Goal: Browse casually: Explore the website without a specific task or goal

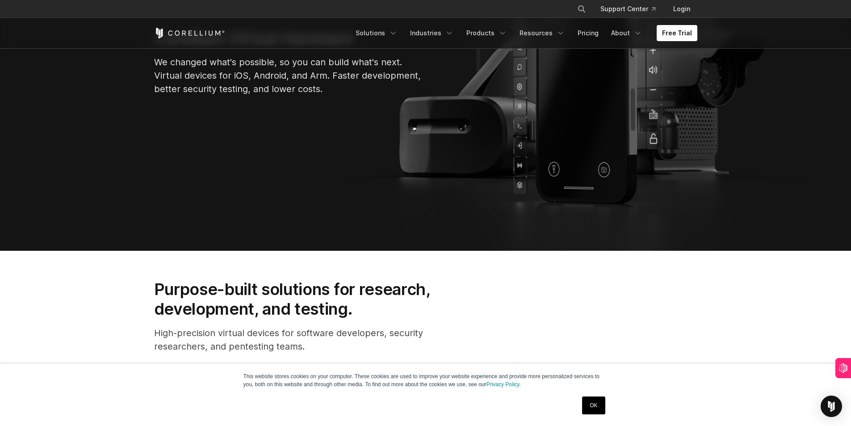
scroll to position [86, 0]
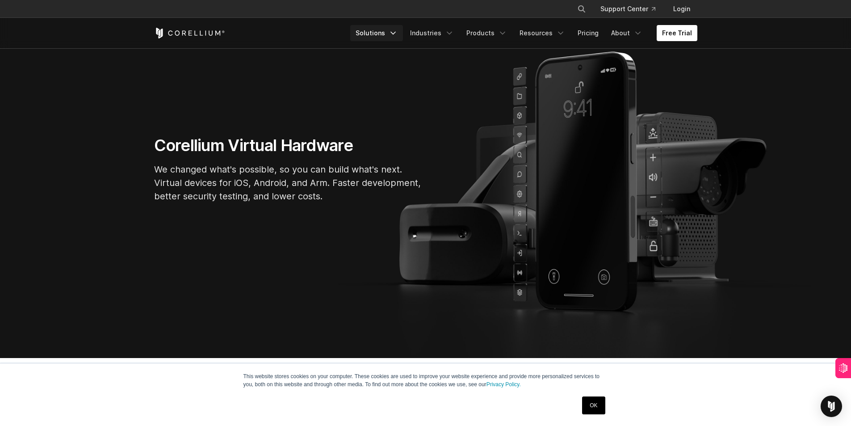
click at [395, 29] on link "Solutions" at bounding box center [376, 33] width 53 height 16
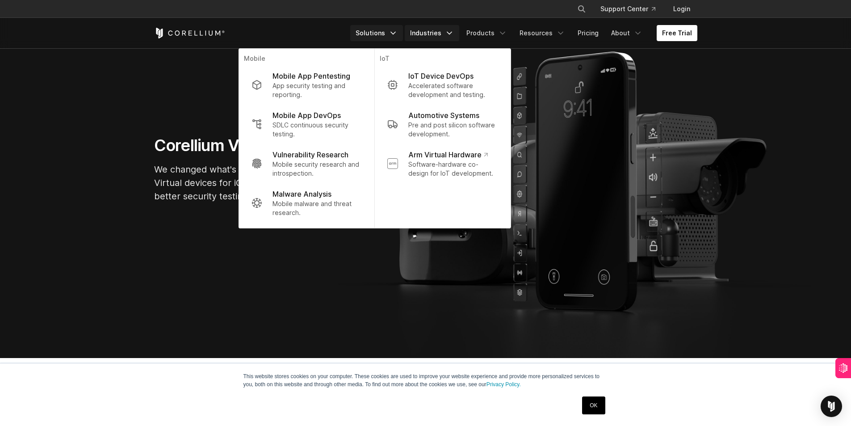
click at [448, 35] on link "Industries" at bounding box center [432, 33] width 54 height 16
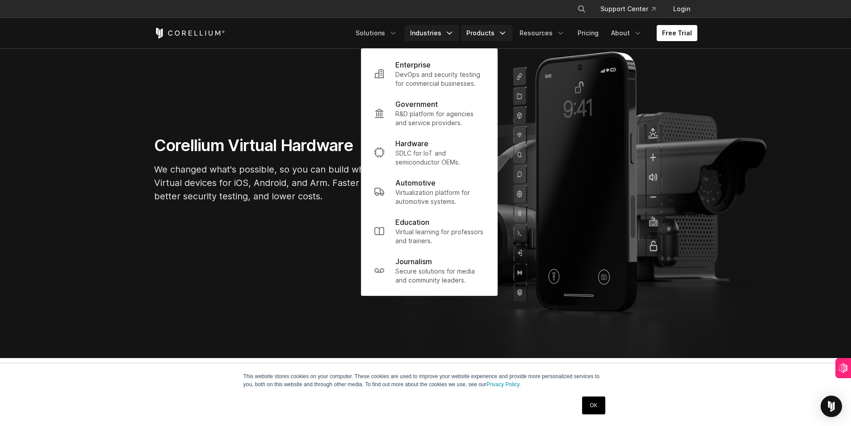
click at [503, 35] on icon "Navigation Menu" at bounding box center [502, 33] width 9 height 9
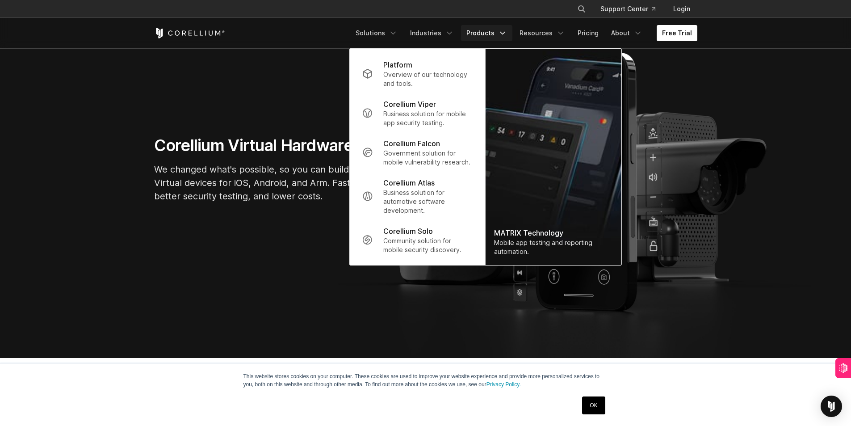
drag, startPoint x: 176, startPoint y: 272, endPoint x: 291, endPoint y: 205, distance: 132.3
click at [176, 272] on section "Corellium Virtual Hardware We changed what's possible, so you can build what's …" at bounding box center [425, 172] width 851 height 370
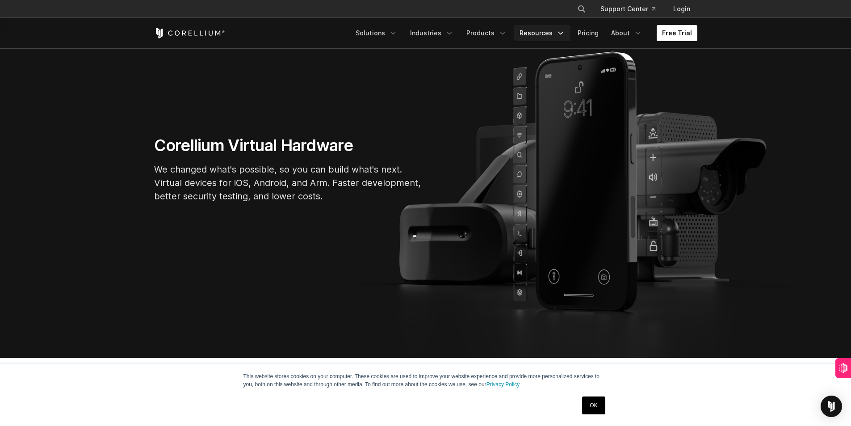
click at [554, 32] on link "Resources" at bounding box center [542, 33] width 56 height 16
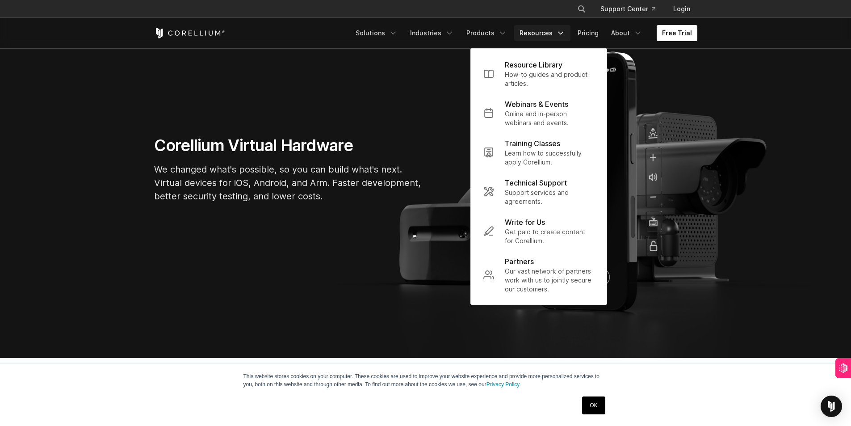
click at [323, 242] on section "Corellium Virtual Hardware We changed what's possible, so you can build what's …" at bounding box center [425, 172] width 851 height 370
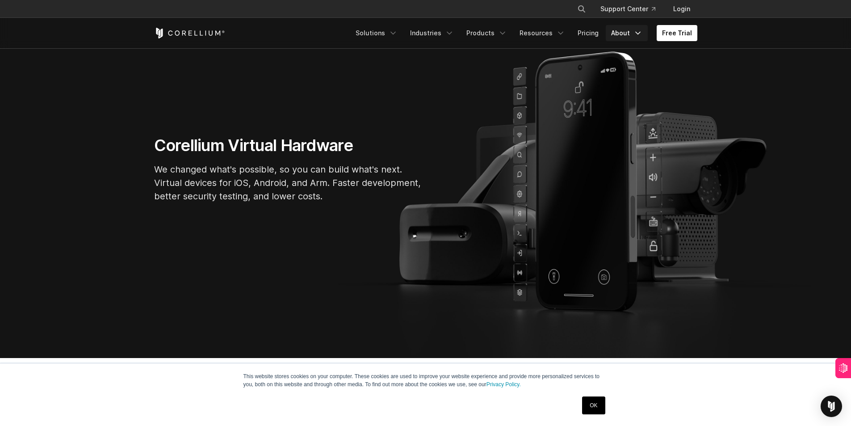
click at [630, 38] on link "About" at bounding box center [627, 33] width 42 height 16
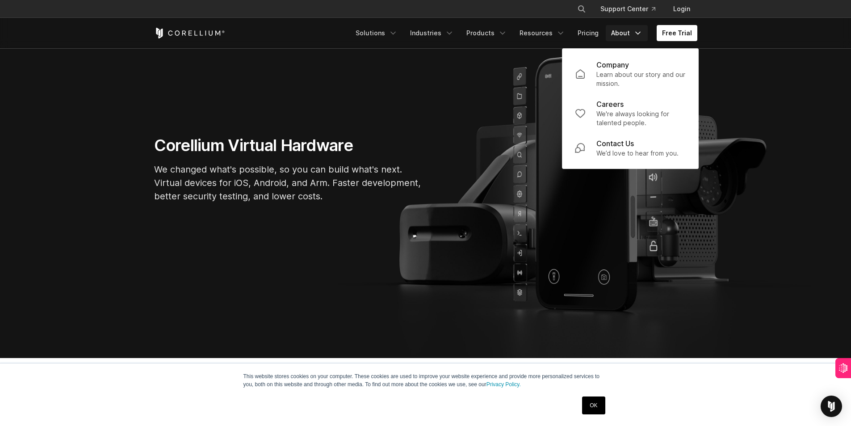
click at [378, 219] on section "Corellium Virtual Hardware We changed what's possible, so you can build what's …" at bounding box center [425, 172] width 851 height 370
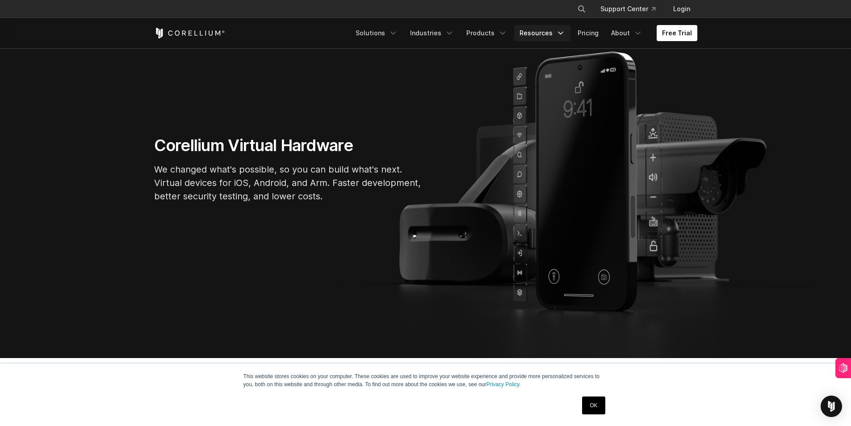
click at [548, 31] on link "Resources" at bounding box center [542, 33] width 56 height 16
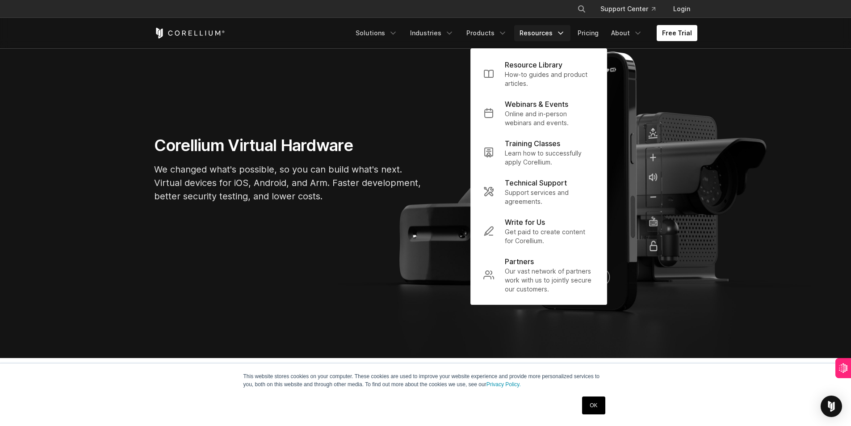
click at [434, 159] on div "Corellium Virtual Hardware We changed what's possible, so you can build what's …" at bounding box center [425, 172] width 561 height 75
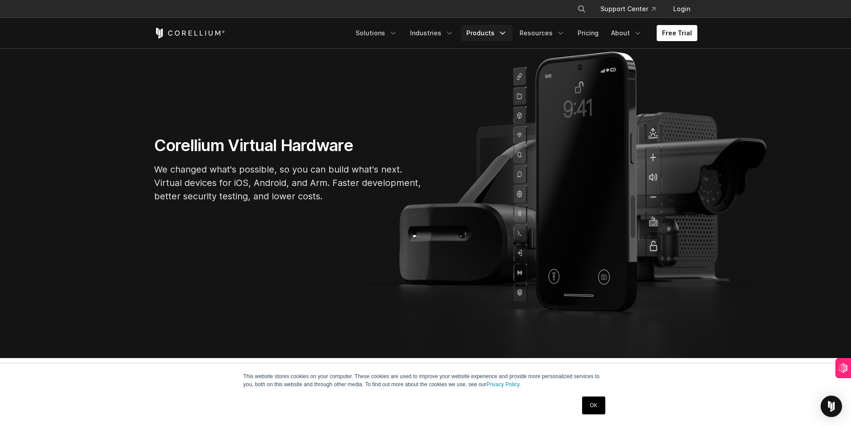
click at [486, 32] on link "Products" at bounding box center [486, 33] width 51 height 16
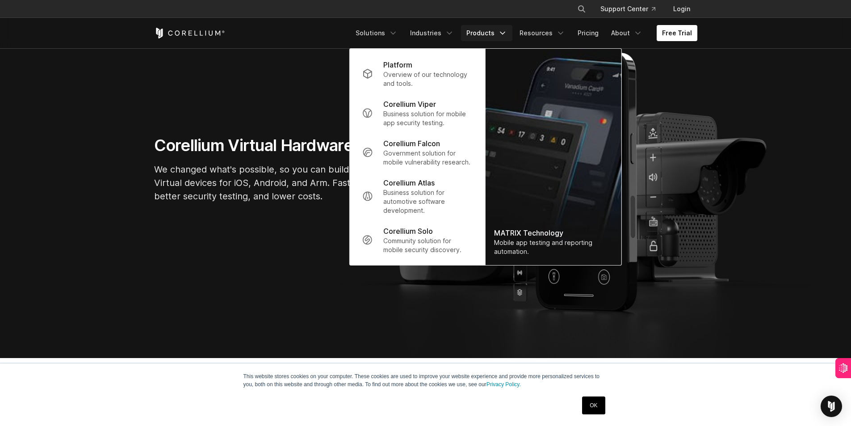
click at [314, 122] on section "Corellium Virtual Hardware We changed what's possible, so you can build what's …" at bounding box center [425, 172] width 851 height 370
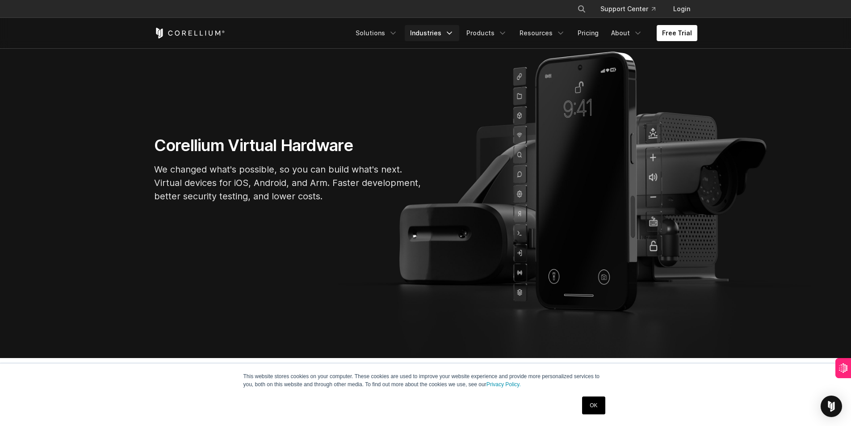
click at [427, 34] on link "Industries" at bounding box center [432, 33] width 54 height 16
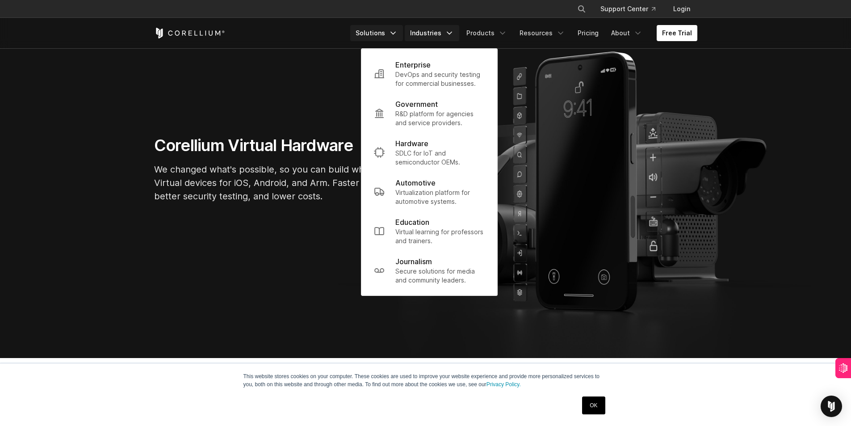
click at [398, 35] on icon "Navigation Menu" at bounding box center [393, 33] width 9 height 9
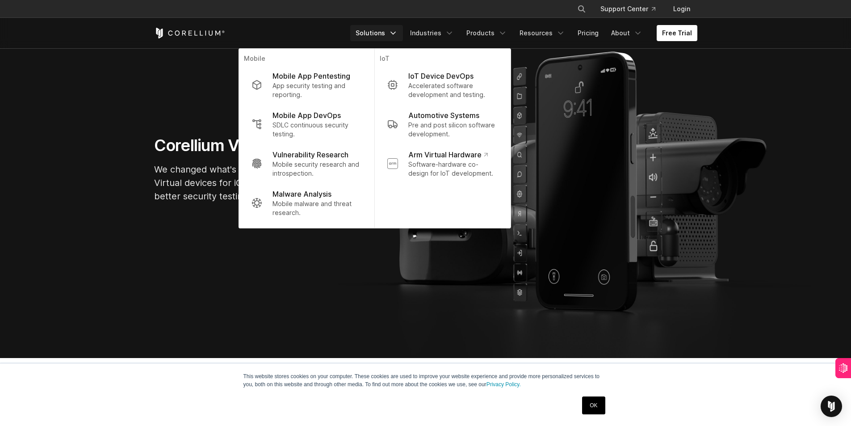
click at [391, 39] on link "Solutions" at bounding box center [376, 33] width 53 height 16
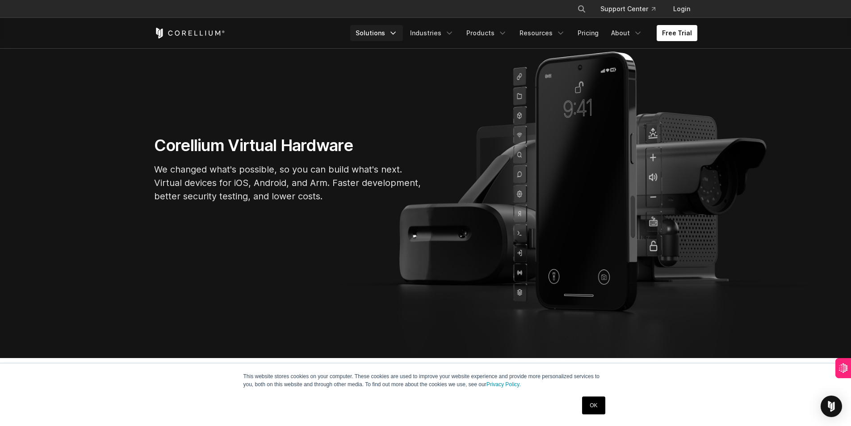
click at [392, 34] on link "Solutions" at bounding box center [376, 33] width 53 height 16
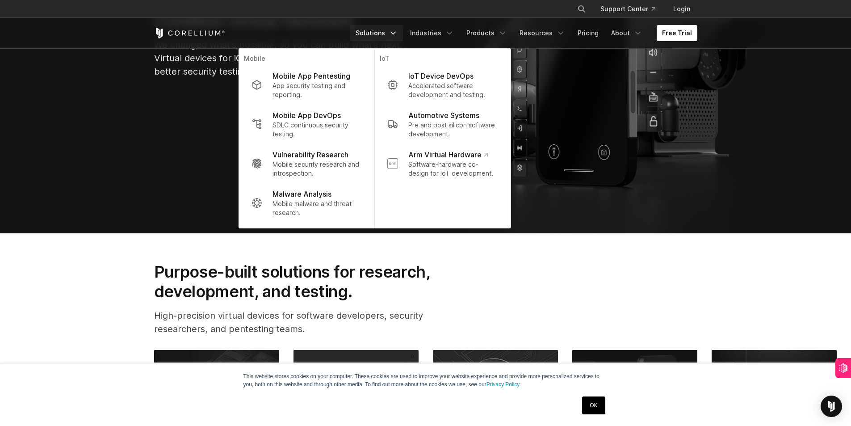
scroll to position [220, 0]
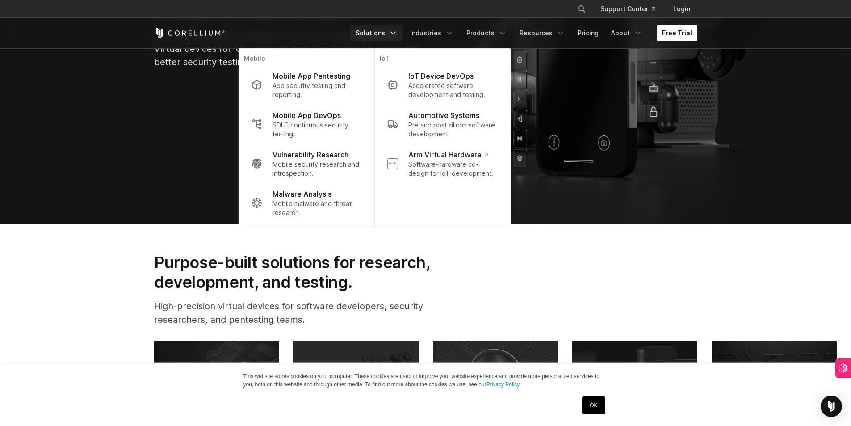
click at [597, 406] on link "OK" at bounding box center [593, 405] width 23 height 18
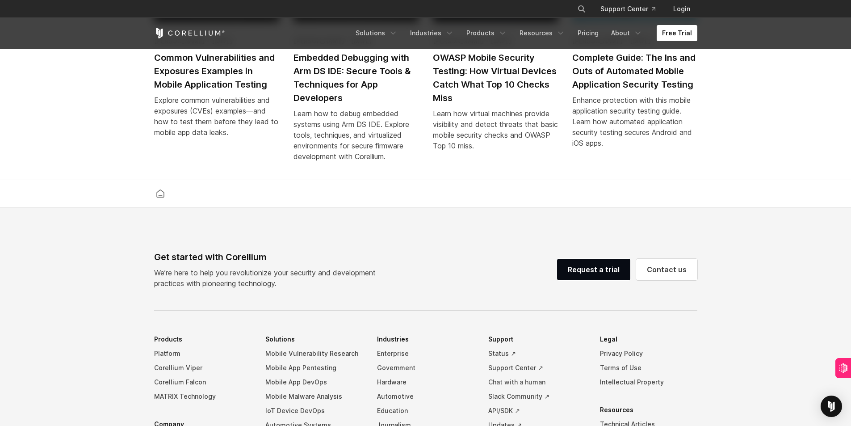
scroll to position [2096, 0]
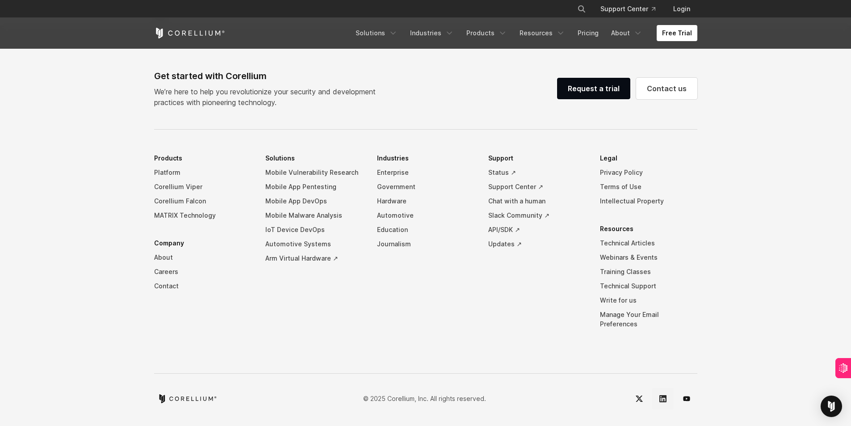
click at [662, 398] on icon "LinkedIn" at bounding box center [662, 398] width 7 height 7
